Goal: Find contact information: Find contact information

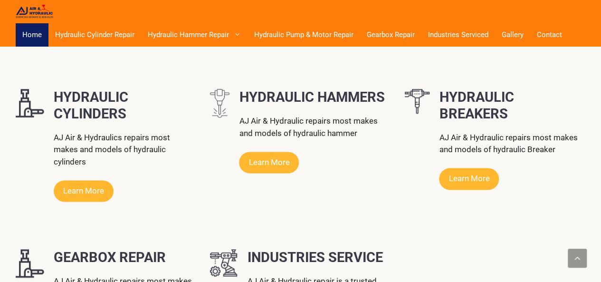
scroll to position [595, 0]
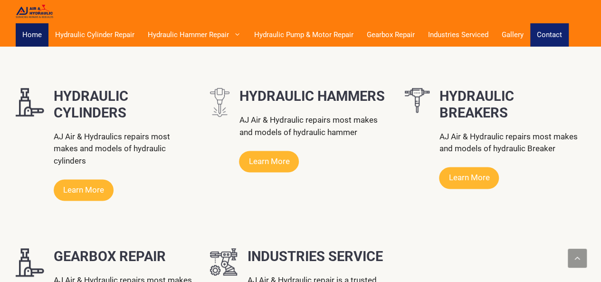
click at [550, 42] on link "Contact" at bounding box center [549, 34] width 38 height 23
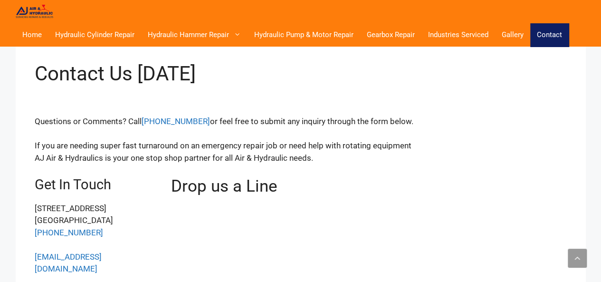
scroll to position [216, 0]
click at [46, 40] on link "Home" at bounding box center [32, 34] width 33 height 23
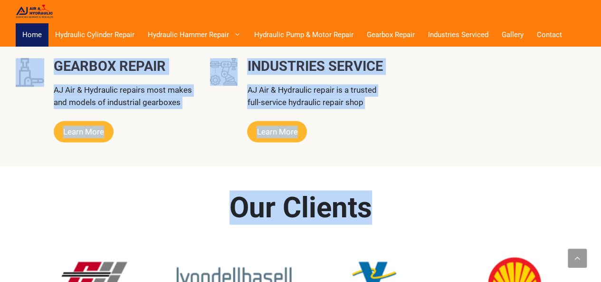
scroll to position [738, 0]
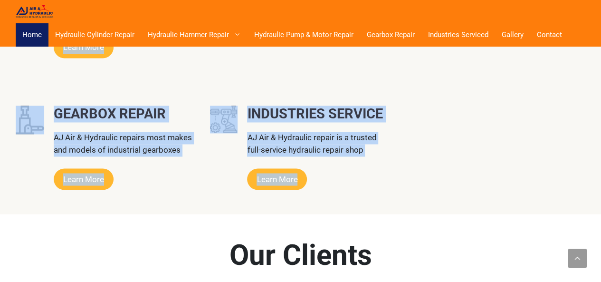
drag, startPoint x: 225, startPoint y: 108, endPoint x: 487, endPoint y: 119, distance: 261.6
click at [487, 119] on div "Our Services HYDRAULIC CYLINDERS AJ Air & Hydraulics repairs most makes and mod…" at bounding box center [301, 25] width 570 height 378
copy div "Our Services HYDRAULIC CYLINDERS AJ Air & Hydraulics repairs most makes and mod…"
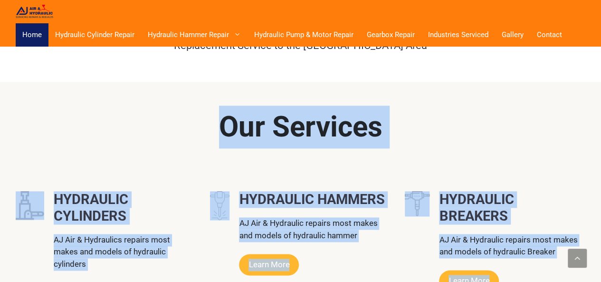
scroll to position [453, 0]
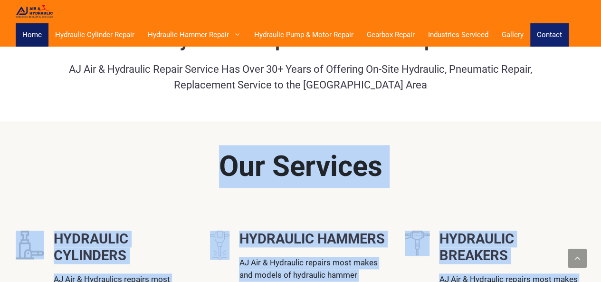
click at [547, 30] on link "Contact" at bounding box center [549, 34] width 38 height 23
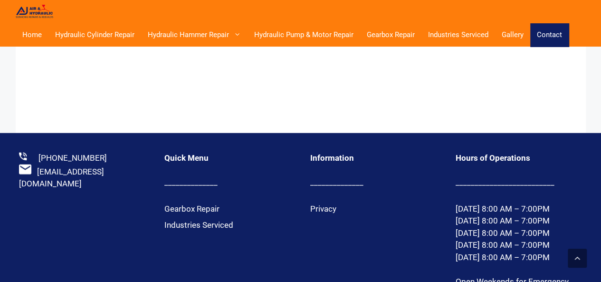
scroll to position [1214, 0]
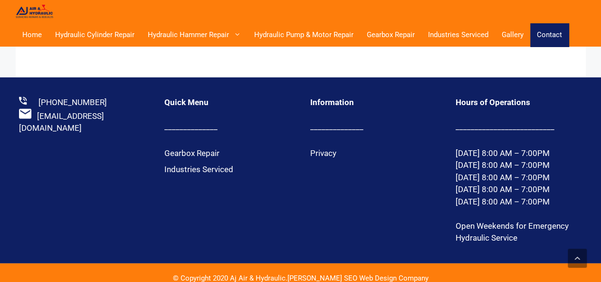
drag, startPoint x: 236, startPoint y: 265, endPoint x: 290, endPoint y: 266, distance: 54.2
click at [290, 273] on div "© Copyright 2020 Aj Air & Hydraulic. [PERSON_NAME] SEO Web Design Company" at bounding box center [301, 278] width 256 height 11
copy div "Aj Air & Hydraulic."
drag, startPoint x: 38, startPoint y: 91, endPoint x: 110, endPoint y: 91, distance: 71.7
click at [110, 96] on div "[PHONE_NUMBER]" at bounding box center [82, 102] width 126 height 12
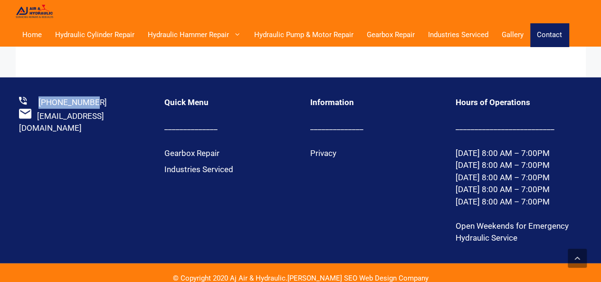
copy link "[PHONE_NUMBER]"
drag, startPoint x: 36, startPoint y: 105, endPoint x: 141, endPoint y: 105, distance: 105.0
click at [141, 109] on div "[EMAIL_ADDRESS][DOMAIN_NAME]" at bounding box center [82, 122] width 126 height 26
click at [104, 111] on link "[EMAIL_ADDRESS][DOMAIN_NAME]" at bounding box center [61, 122] width 85 height 22
copy div "[EMAIL_ADDRESS][DOMAIN_NAME]"
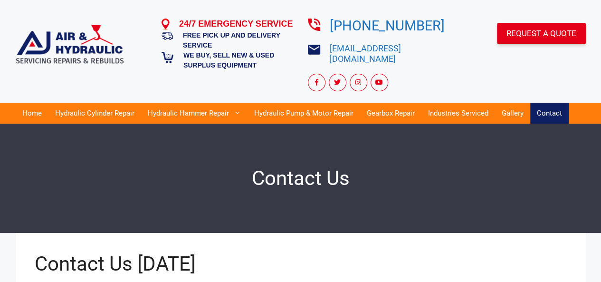
scroll to position [263, 0]
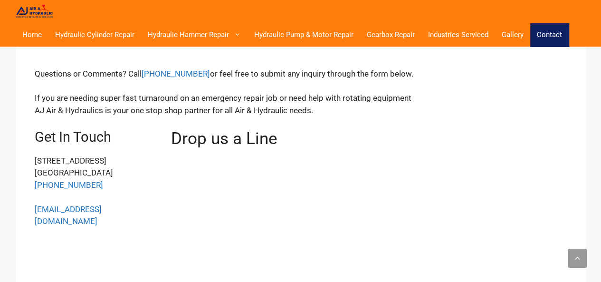
drag, startPoint x: 35, startPoint y: 161, endPoint x: 110, endPoint y: 161, distance: 75.1
click at [110, 161] on p "1321 S Houston Rd. Pasadena, TX 77502 832-526-2122" at bounding box center [96, 173] width 123 height 37
copy p "[GEOGRAPHIC_DATA]"
